Goal: Transaction & Acquisition: Book appointment/travel/reservation

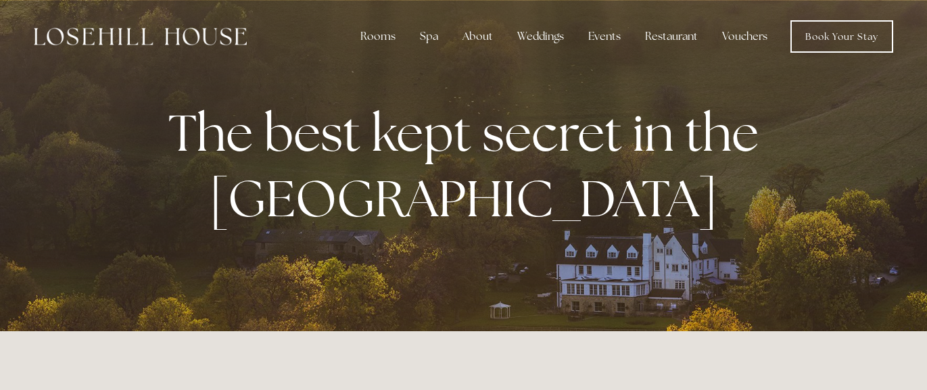
click at [836, 35] on link "Book Your Stay" at bounding box center [841, 36] width 103 height 32
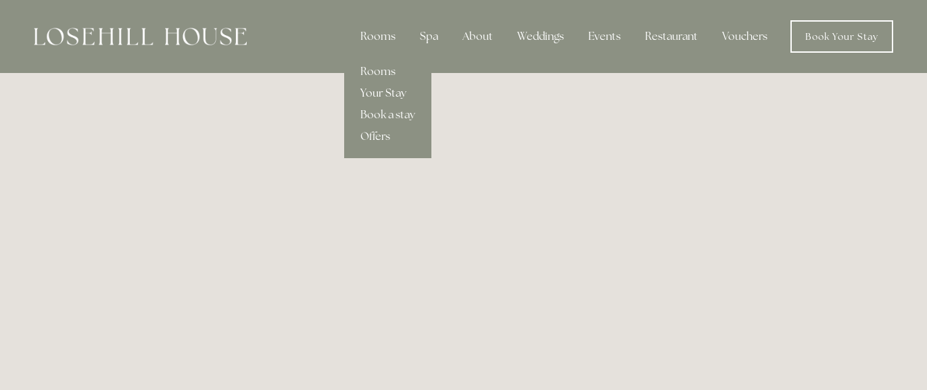
click at [373, 89] on link "Your Stay" at bounding box center [387, 93] width 87 height 22
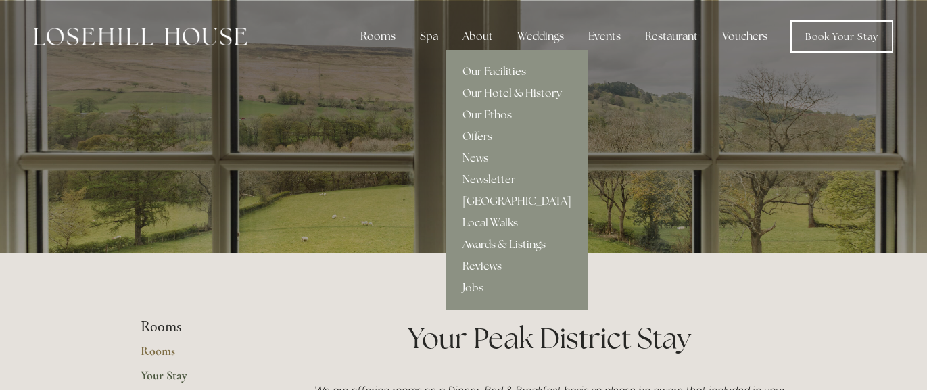
click at [503, 73] on link "Our Facilities" at bounding box center [516, 72] width 141 height 22
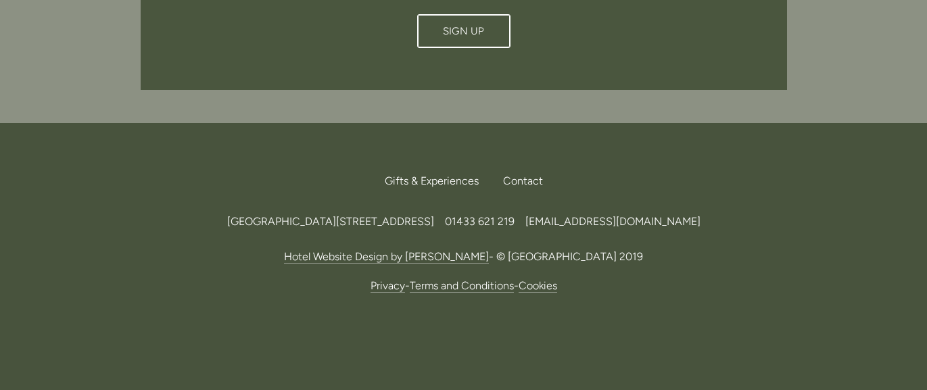
scroll to position [3595, 0]
click at [696, 216] on span "[EMAIL_ADDRESS][DOMAIN_NAME]" at bounding box center [612, 222] width 175 height 13
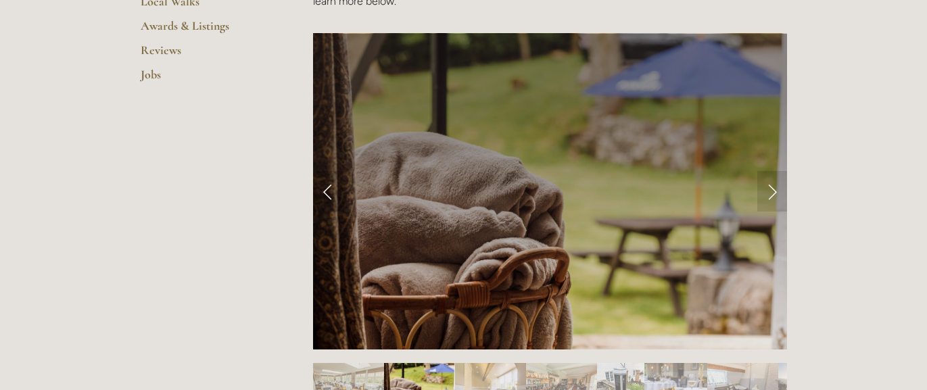
scroll to position [519, 0]
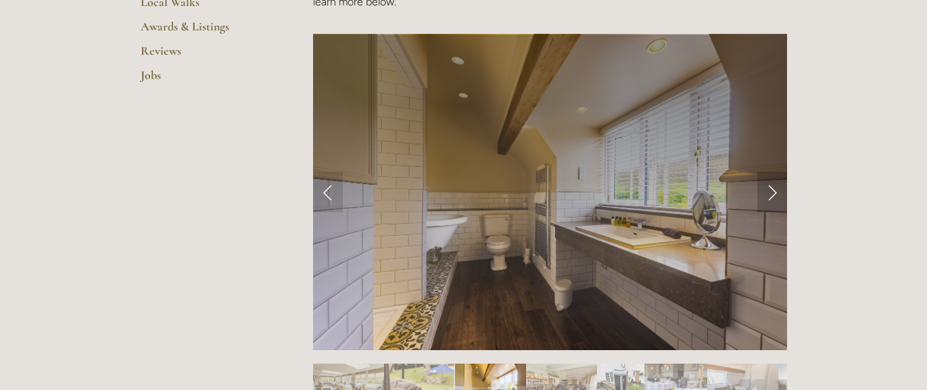
click at [775, 193] on link "Next Slide" at bounding box center [772, 192] width 30 height 41
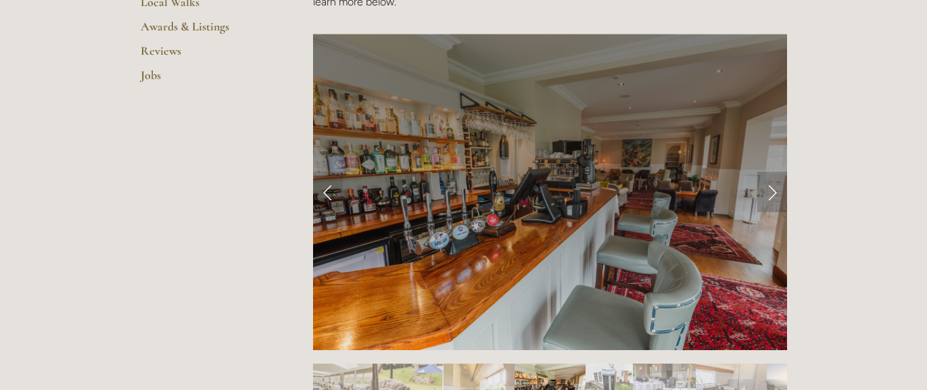
click at [775, 193] on link "Next Slide" at bounding box center [772, 192] width 30 height 41
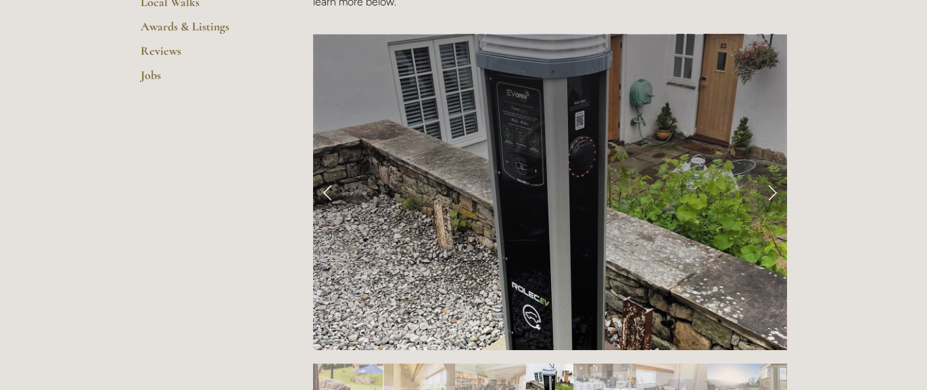
click at [775, 193] on link "Next Slide" at bounding box center [772, 192] width 30 height 41
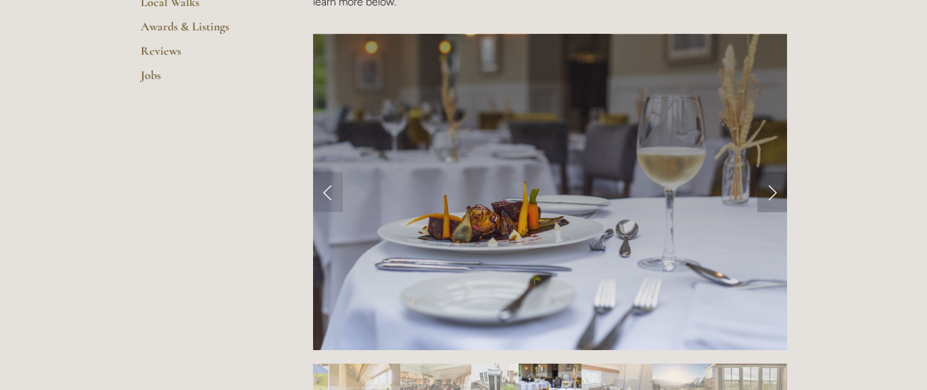
click at [773, 193] on link "Next Slide" at bounding box center [772, 192] width 30 height 41
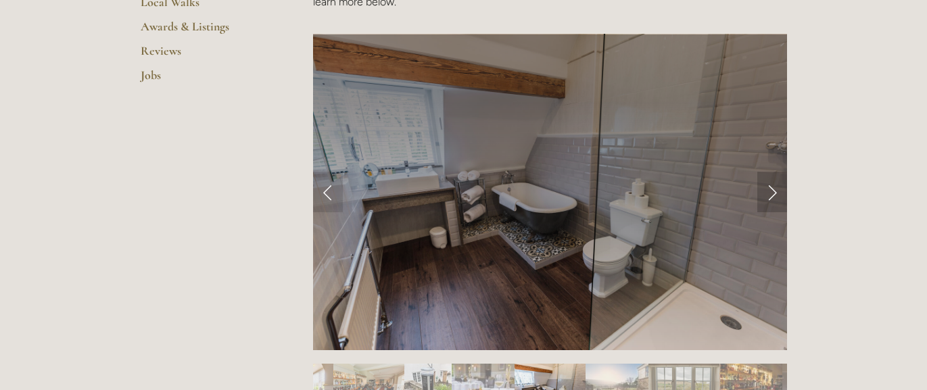
click at [773, 193] on link "Next Slide" at bounding box center [772, 192] width 30 height 41
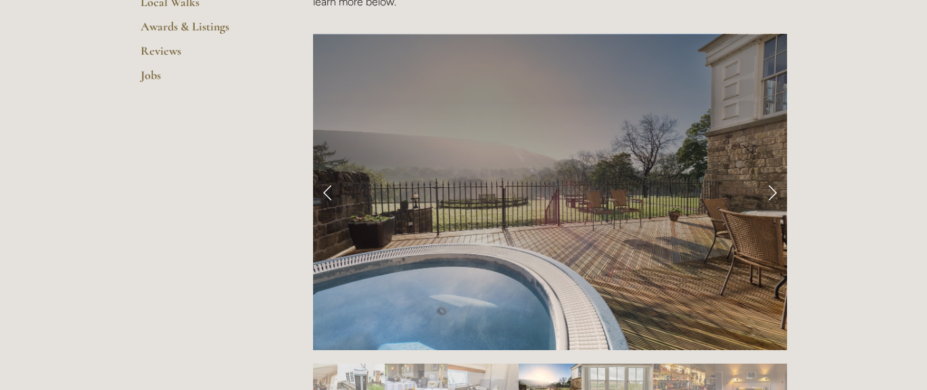
click at [773, 193] on link "Next Slide" at bounding box center [772, 192] width 30 height 41
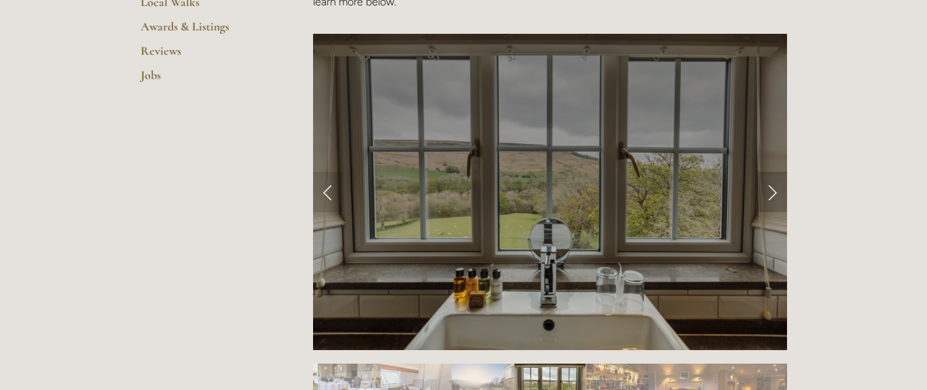
click at [773, 195] on link "Next Slide" at bounding box center [772, 192] width 30 height 41
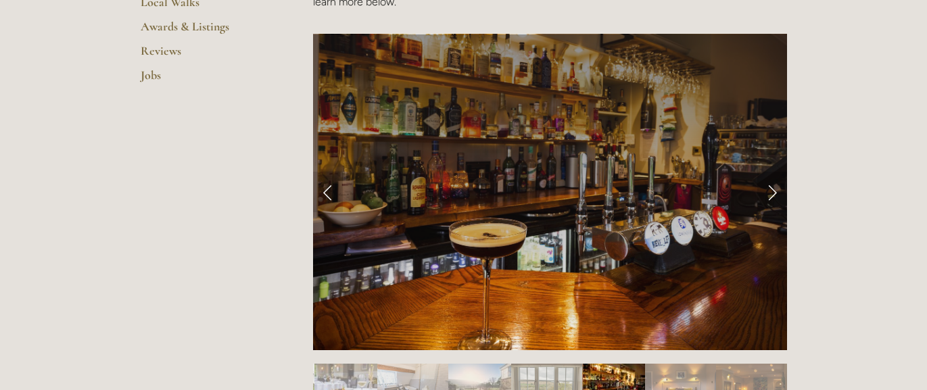
click at [773, 195] on link "Next Slide" at bounding box center [772, 192] width 30 height 41
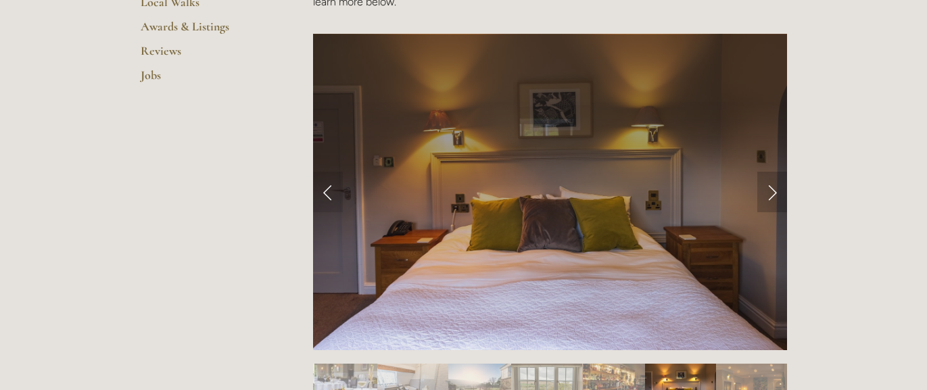
click at [773, 196] on link "Next Slide" at bounding box center [772, 192] width 30 height 41
click at [768, 187] on link "Next Slide" at bounding box center [772, 192] width 30 height 41
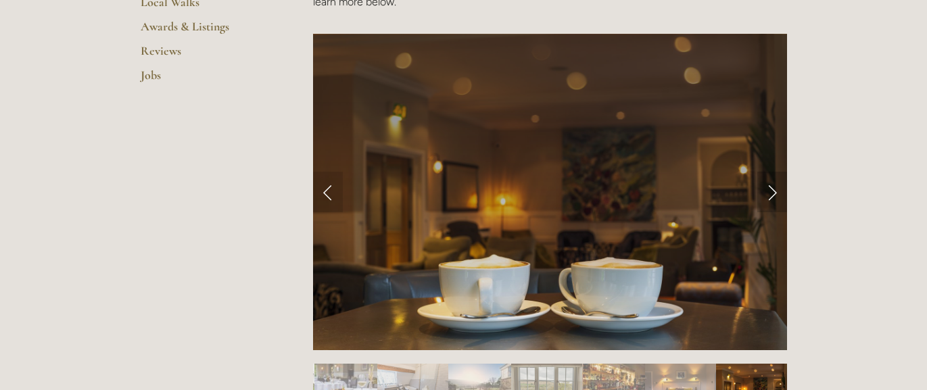
click at [768, 187] on link "Next Slide" at bounding box center [772, 192] width 30 height 41
click at [771, 189] on link "Next Slide" at bounding box center [772, 192] width 30 height 41
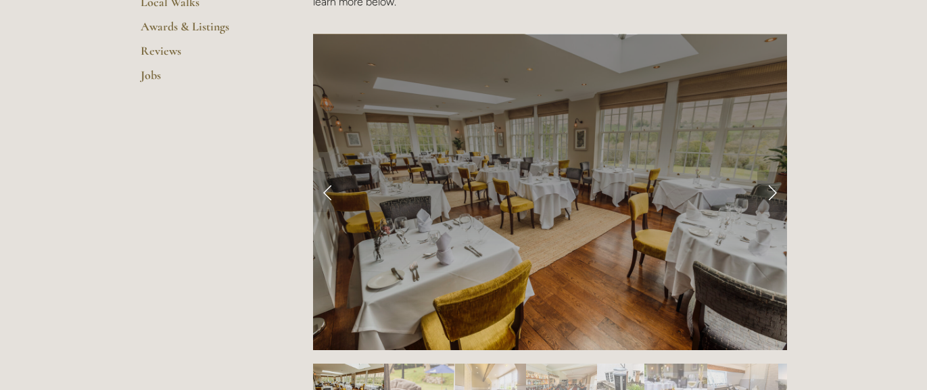
click at [771, 188] on link "Next Slide" at bounding box center [772, 192] width 30 height 41
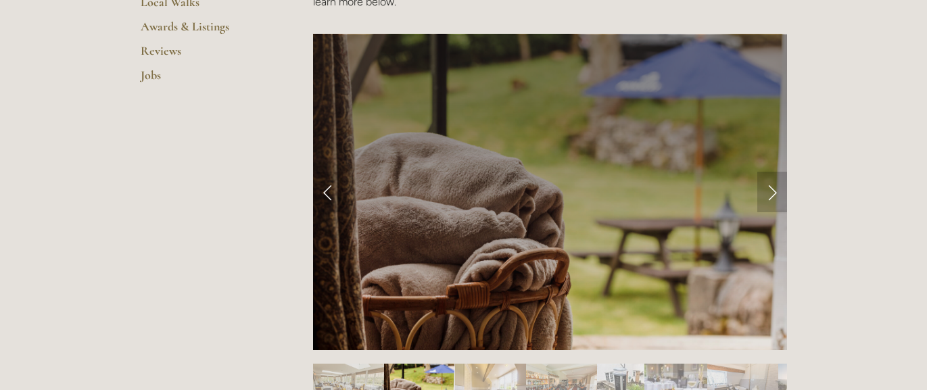
click at [771, 188] on link "Next Slide" at bounding box center [772, 192] width 30 height 41
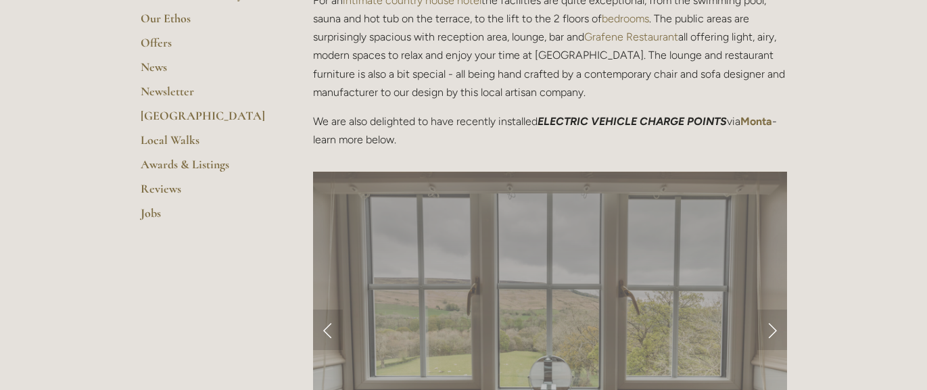
scroll to position [383, 0]
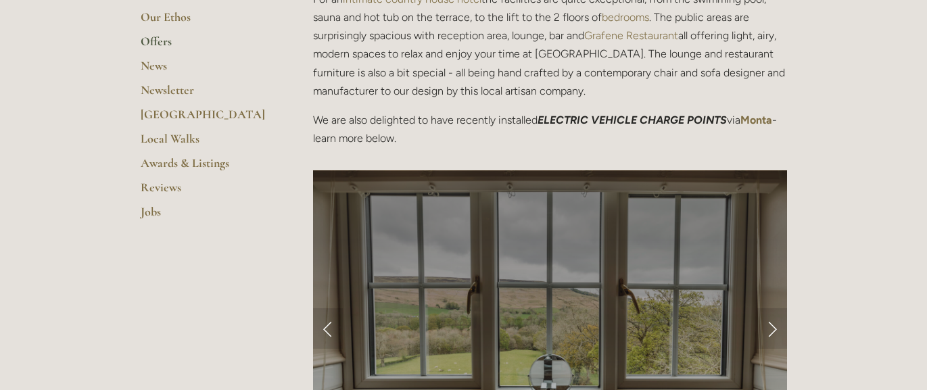
click at [154, 38] on link "Offers" at bounding box center [205, 46] width 129 height 24
